Goal: Information Seeking & Learning: Learn about a topic

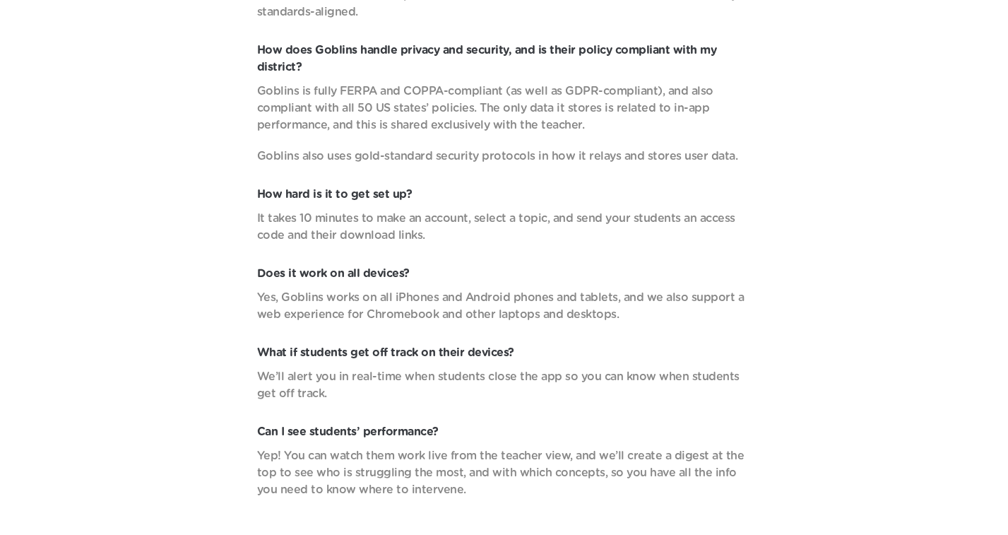
scroll to position [4797, 0]
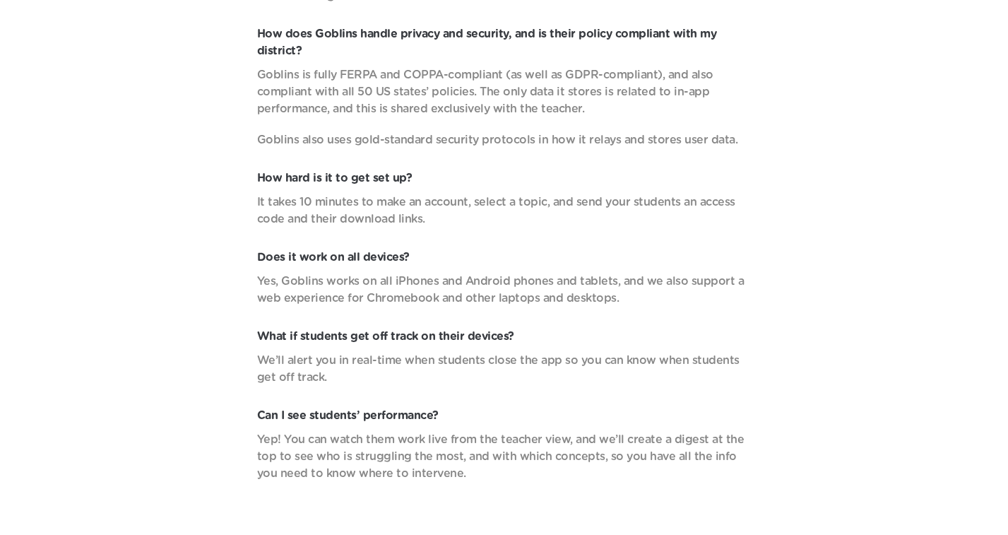
click at [399, 273] on p "Yes, Goblins works on all iPhones and Android phones and tablets, and we also s…" at bounding box center [504, 290] width 494 height 34
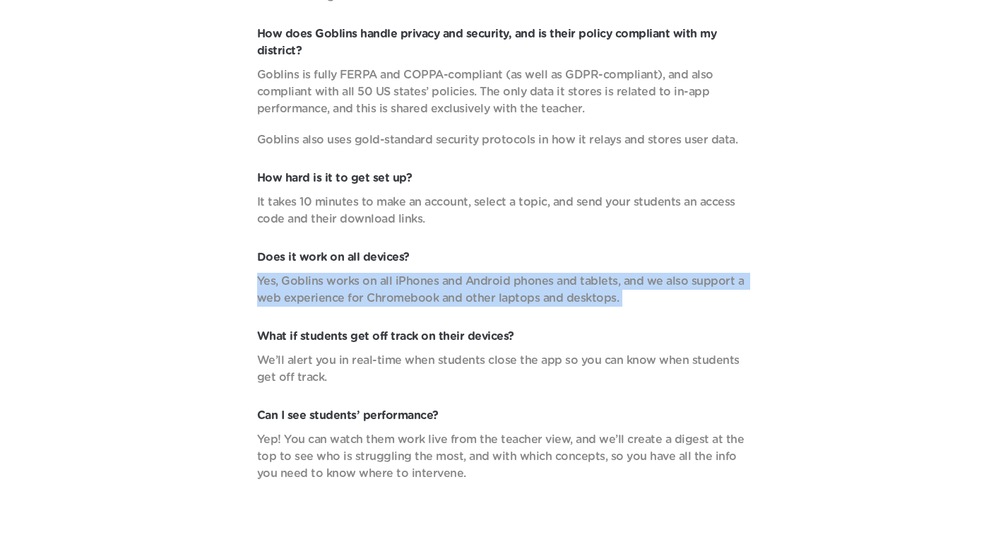
click at [399, 273] on p "Yes, Goblins works on all iPhones and Android phones and tablets, and we also s…" at bounding box center [504, 290] width 494 height 34
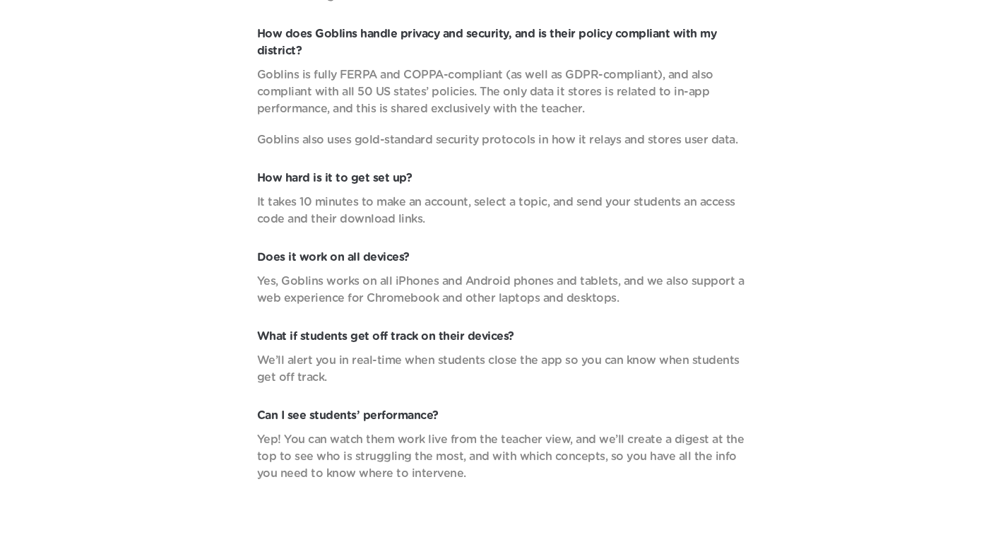
click at [471, 273] on p "Yes, Goblins works on all iPhones and Android phones and tablets, and we also s…" at bounding box center [504, 290] width 494 height 34
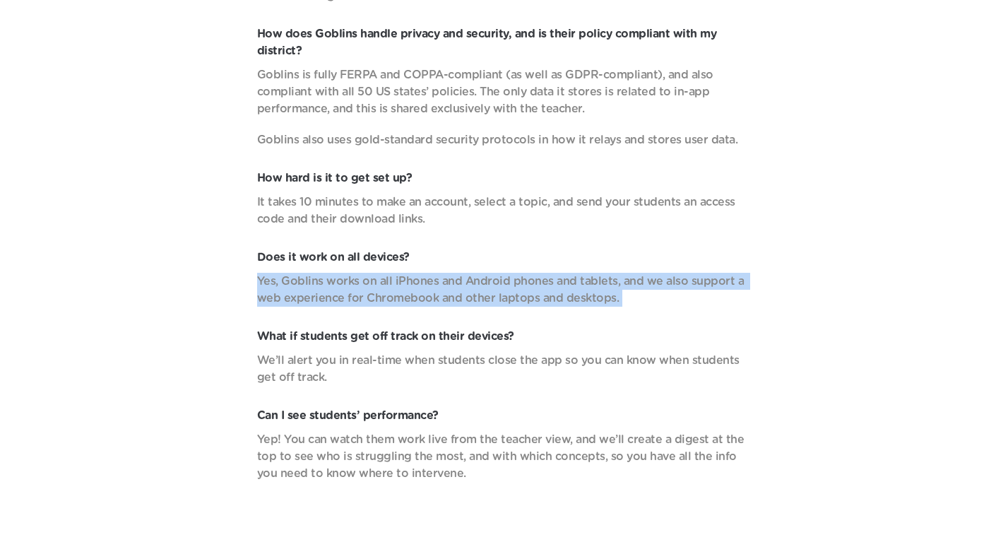
click at [471, 273] on p "Yes, Goblins works on all iPhones and Android phones and tablets, and we also s…" at bounding box center [504, 290] width 494 height 34
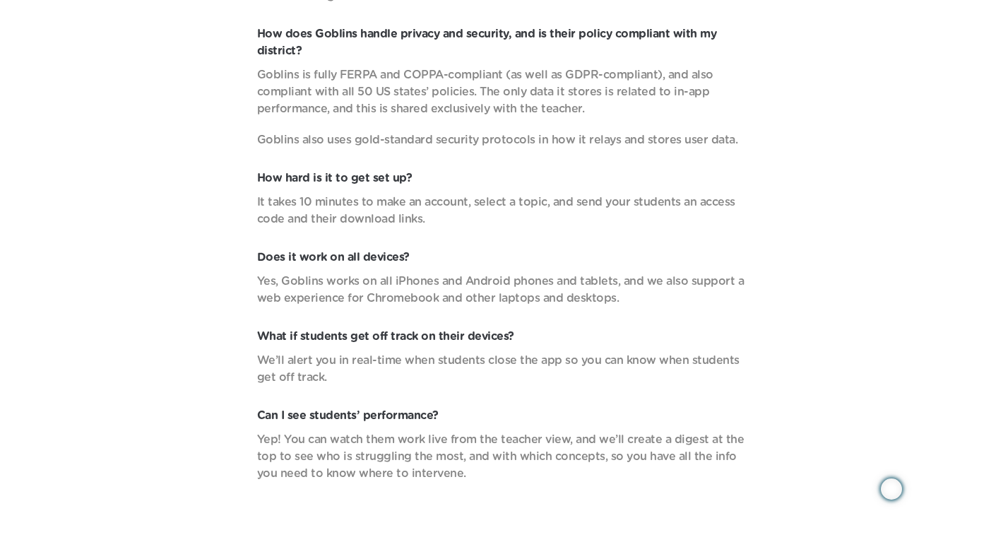
click at [503, 281] on p "Yes, Goblins works on all iPhones and Android phones and tablets, and we also s…" at bounding box center [504, 290] width 494 height 34
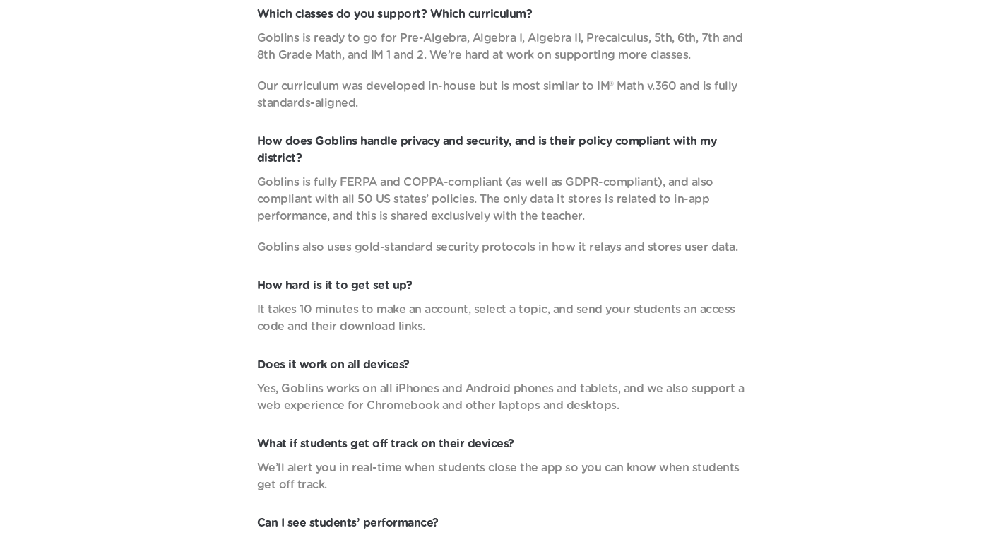
scroll to position [4641, 0]
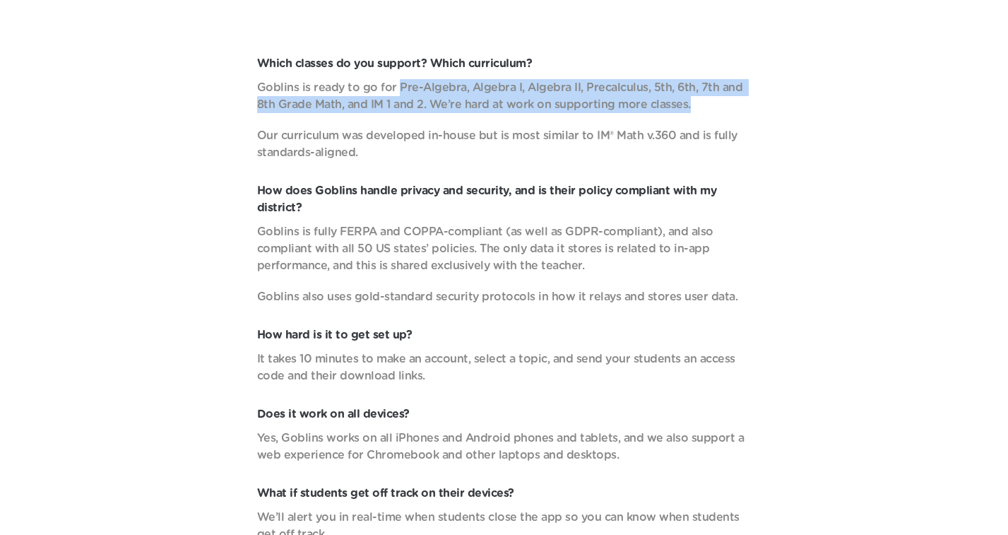
drag, startPoint x: 395, startPoint y: 65, endPoint x: 742, endPoint y: 78, distance: 346.3
click at [742, 79] on p "Goblins is ready to go for Pre-Algebra, Algebra I, Algebra II, Precalculus, 5th…" at bounding box center [504, 96] width 494 height 34
click at [751, 100] on div "Which classes do you support? Which curriculum? Goblins is ready to go for Pre-…" at bounding box center [503, 346] width 951 height 583
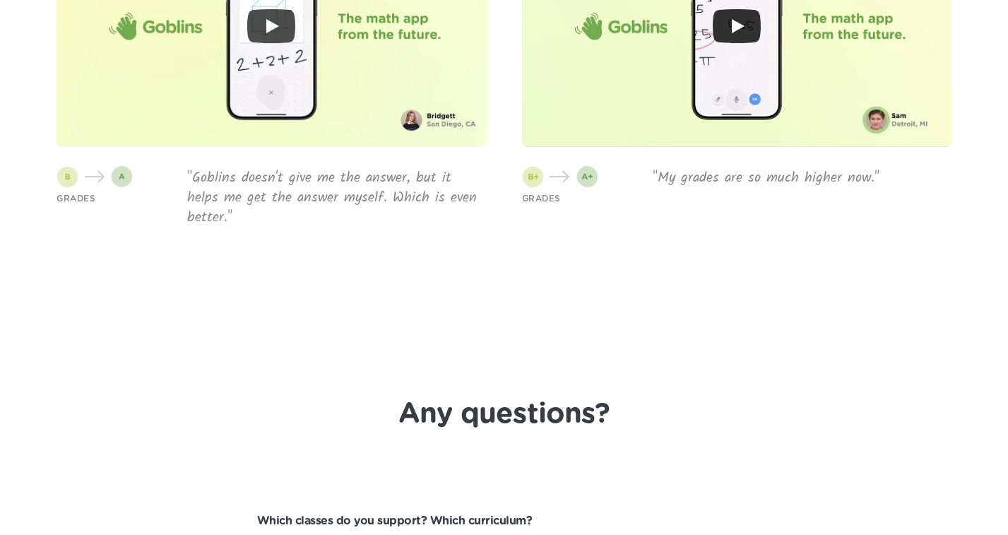
scroll to position [4457, 0]
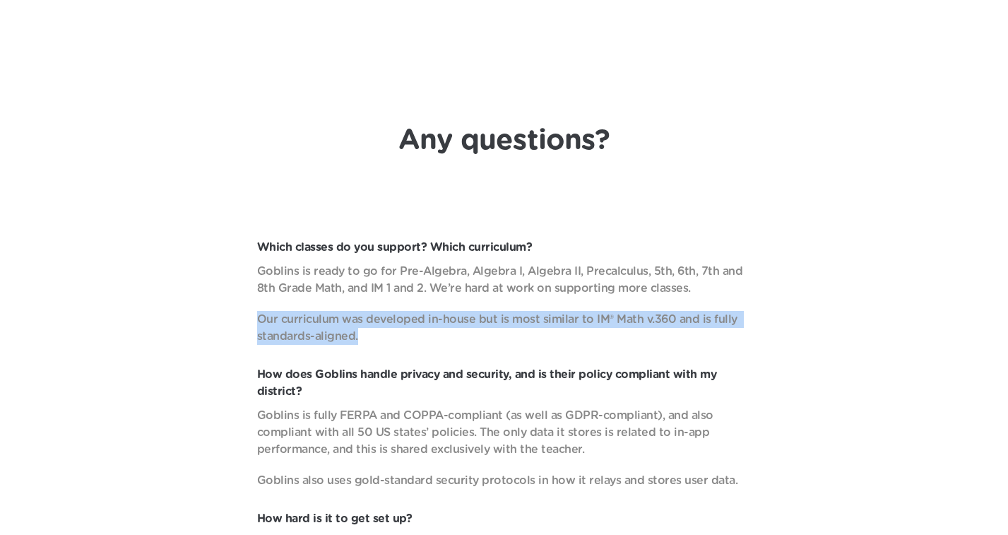
drag, startPoint x: 363, startPoint y: 316, endPoint x: 251, endPoint y: 299, distance: 113.7
click at [251, 299] on div "Which classes do you support? Which curriculum? Goblins is ready to go for Pre-…" at bounding box center [503, 530] width 951 height 583
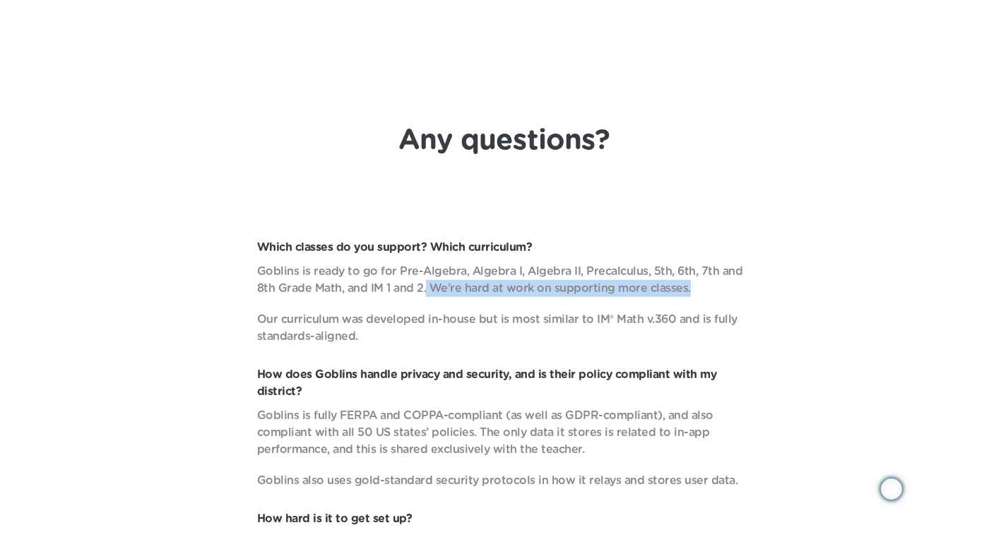
drag, startPoint x: 422, startPoint y: 267, endPoint x: 737, endPoint y: 267, distance: 314.3
click at [737, 267] on p "Goblins is ready to go for Pre-Algebra, Algebra I, Algebra II, Precalculus, 5th…" at bounding box center [504, 280] width 494 height 34
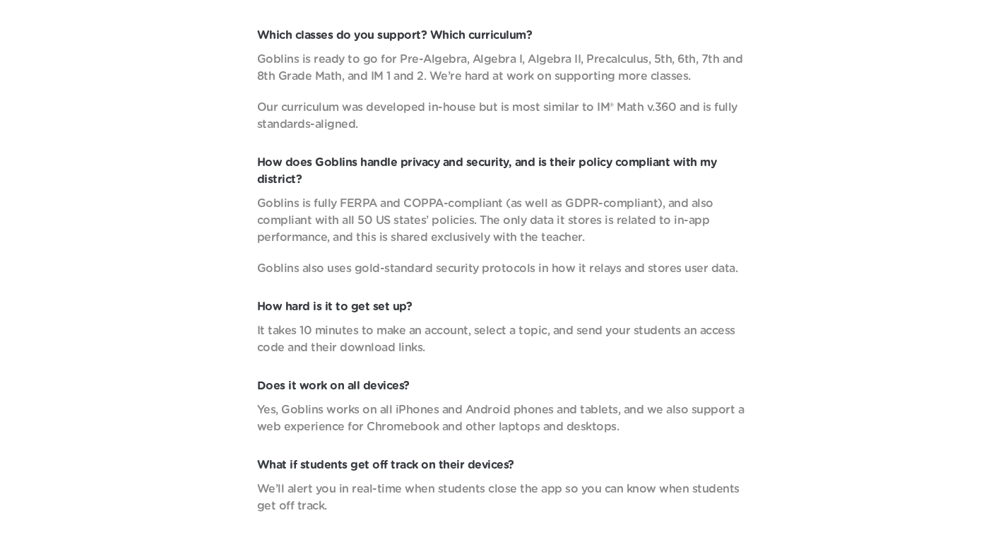
scroll to position [4609, 0]
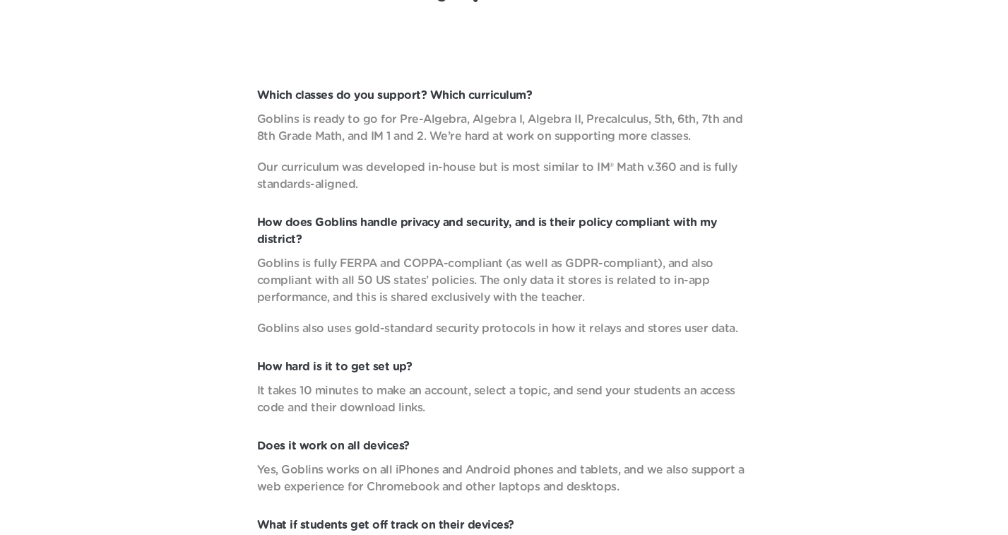
click at [581, 114] on p "Goblins is ready to go for Pre-Algebra, Algebra I, Algebra II, Precalculus, 5th…" at bounding box center [504, 128] width 494 height 34
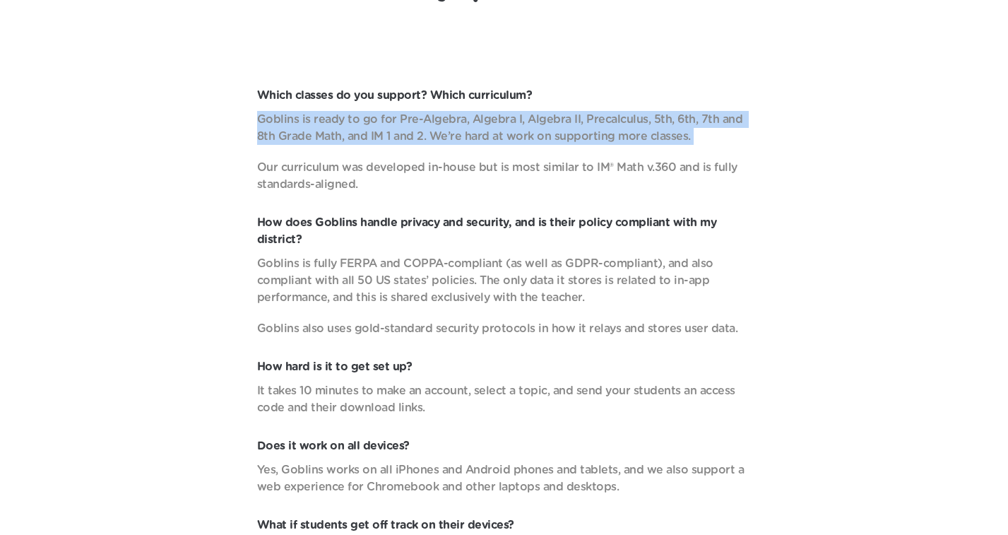
click at [581, 114] on p "Goblins is ready to go for Pre-Algebra, Algebra I, Algebra II, Precalculus, 5th…" at bounding box center [504, 128] width 494 height 34
copy p "Goblins is ready to go for Pre-Algebra, Algebra I, Algebra II, Precalculus, 5th…"
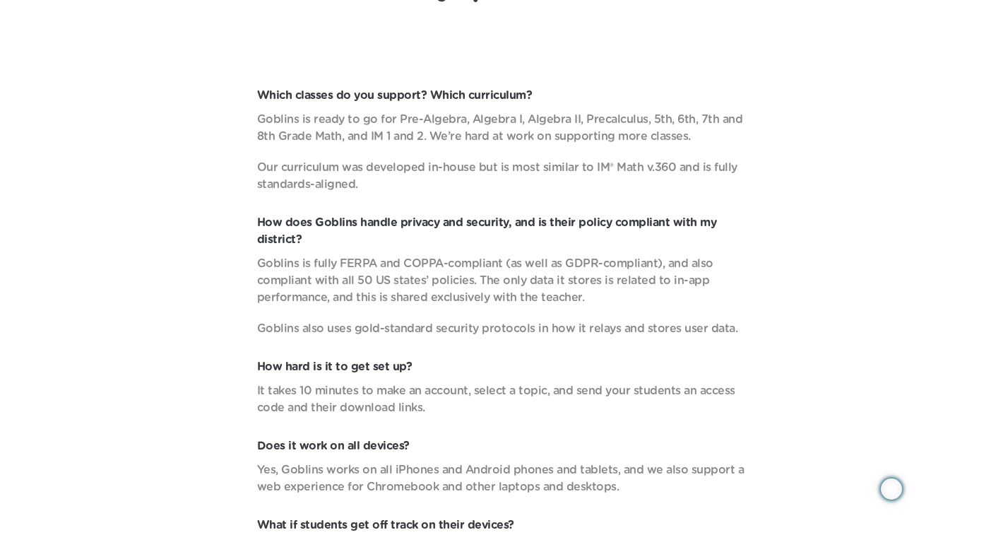
click at [817, 44] on header "Any questions? Which classes do you support? Which curriculum? Goblins is ready…" at bounding box center [504, 321] width 1008 height 840
